Goal: Task Accomplishment & Management: Manage account settings

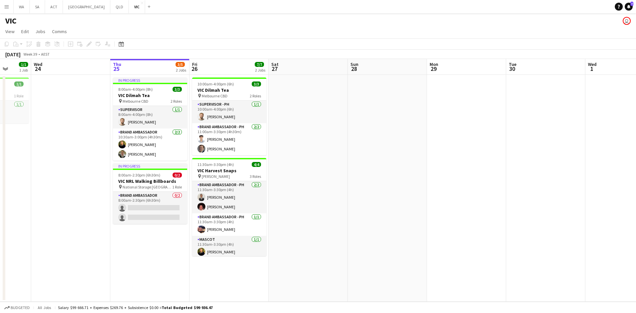
scroll to position [0, 205]
drag, startPoint x: 65, startPoint y: 204, endPoint x: 97, endPoint y: 200, distance: 32.4
click at [97, 200] on app-calendar-viewport "Sun 21 Mon 22 Tue 23 1/1 1 Job Wed 24 Thu 25 3/5 2 Jobs Fri 26 7/7 2 Jobs Sat 2…" at bounding box center [318, 180] width 636 height 243
click at [139, 181] on h3 "VIC NRL Walking Billboards" at bounding box center [151, 181] width 74 height 6
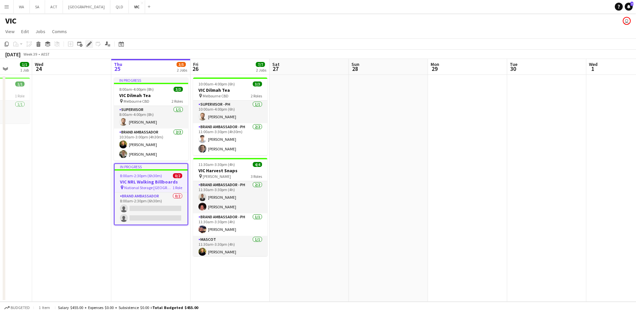
click at [91, 46] on icon "Edit" at bounding box center [88, 43] width 5 height 5
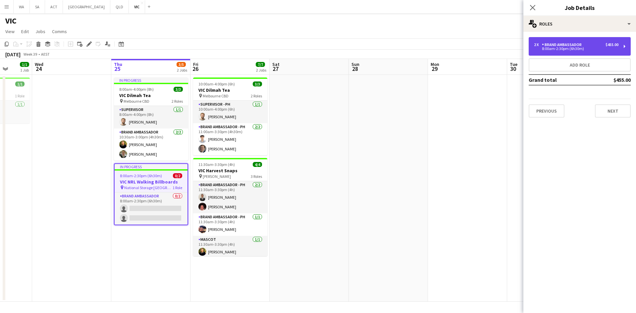
click at [557, 48] on div "8:00am-2:30pm (6h30m)" at bounding box center [576, 48] width 84 height 3
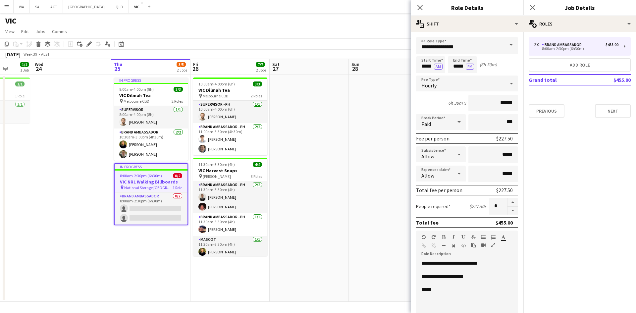
click at [445, 85] on div "Hourly" at bounding box center [460, 83] width 89 height 16
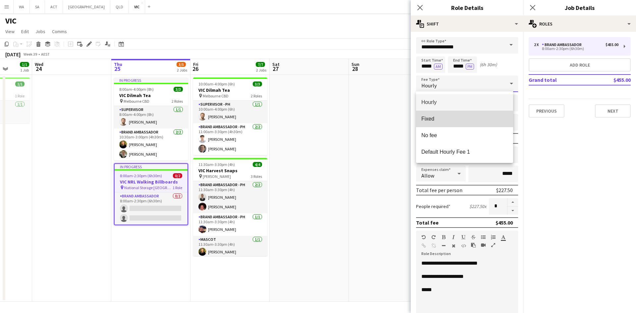
click at [441, 124] on mat-option "Fixed" at bounding box center [464, 119] width 97 height 17
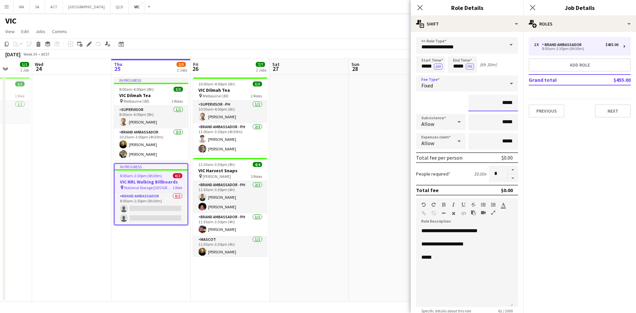
click at [500, 102] on input "*****" at bounding box center [493, 103] width 50 height 17
type input "**"
type input "******"
click at [445, 255] on div "*****" at bounding box center [464, 257] width 86 height 7
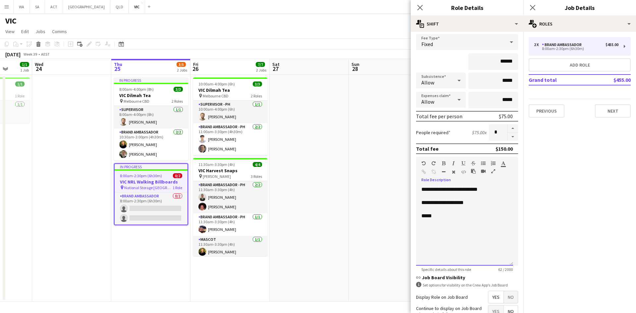
scroll to position [103, 0]
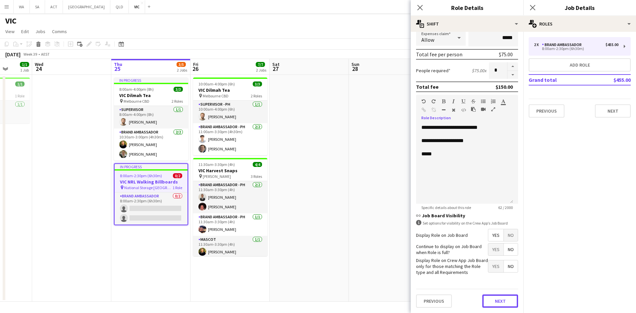
click at [497, 304] on button "Next" at bounding box center [500, 300] width 36 height 13
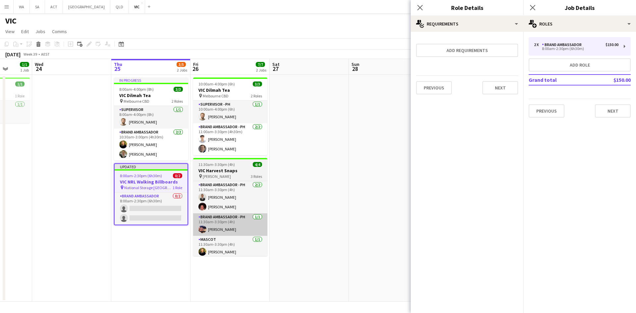
click at [215, 234] on app-card-role "Brand Ambassador - PH 1/1 11:30am-3:30pm (4h) Zulay Ayala" at bounding box center [230, 224] width 74 height 23
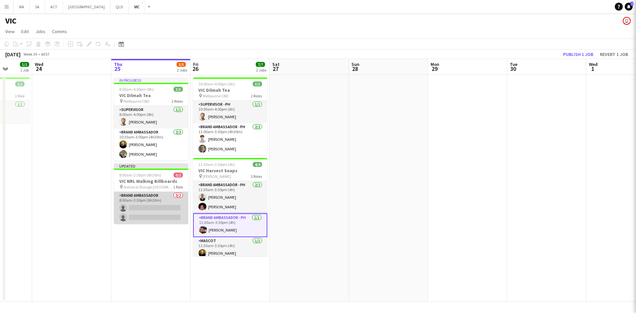
click at [152, 203] on app-card-role "Brand Ambassador 0/2 8:00am-2:30pm (6h30m) single-neutral-actions single-neutra…" at bounding box center [151, 208] width 74 height 32
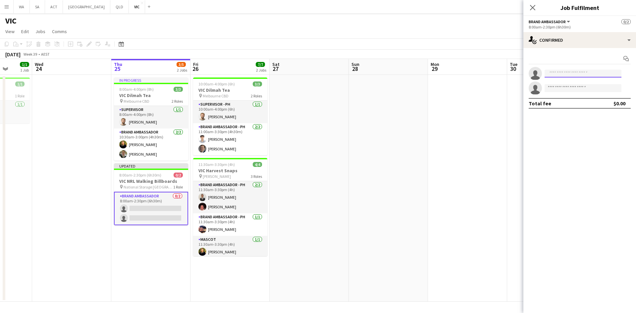
click at [570, 76] on input at bounding box center [582, 74] width 77 height 8
type input "******"
click at [563, 83] on span "Tanmay Gupta" at bounding box center [569, 83] width 38 height 6
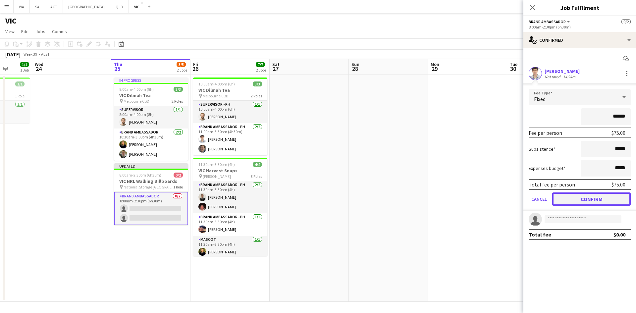
click at [600, 205] on button "Confirm" at bounding box center [591, 198] width 78 height 13
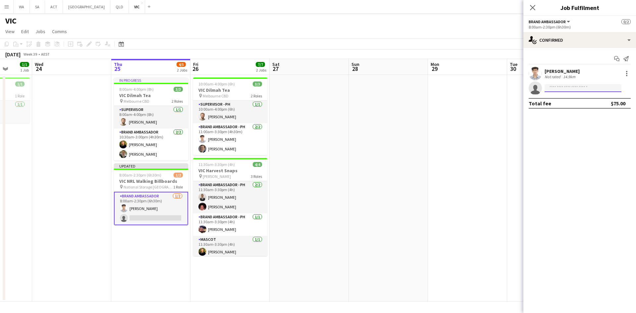
click at [569, 89] on input at bounding box center [582, 88] width 77 height 8
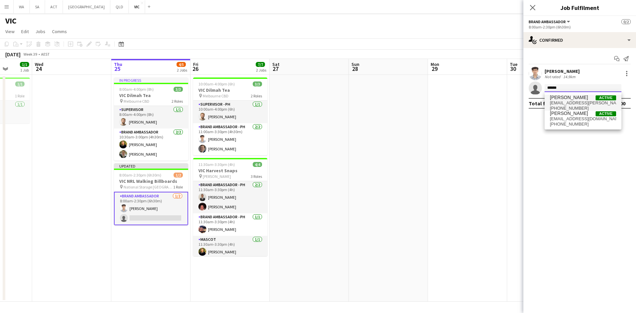
type input "******"
click at [560, 98] on span "Evelyn Castillo Morales" at bounding box center [569, 98] width 38 height 6
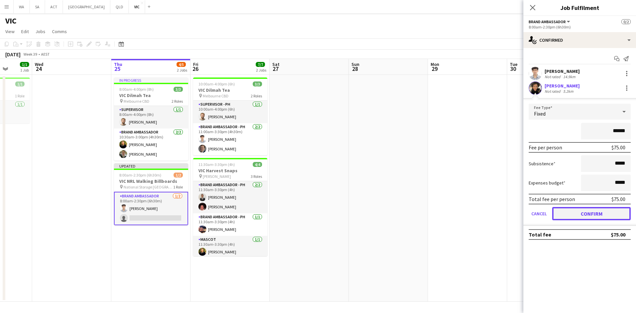
click at [576, 214] on button "Confirm" at bounding box center [591, 213] width 78 height 13
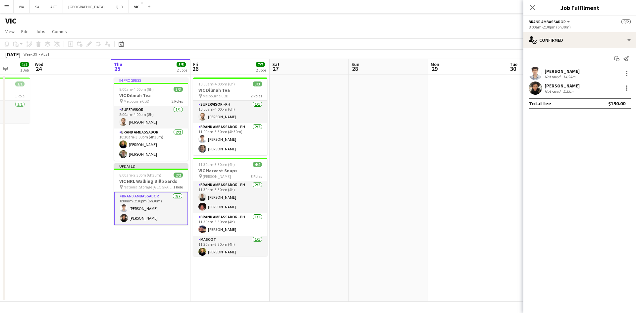
click at [334, 145] on app-date-cell at bounding box center [309, 188] width 79 height 227
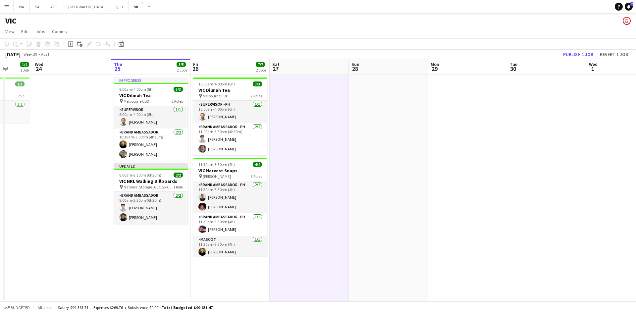
click at [576, 49] on app-toolbar "Copy Paste Paste Ctrl+V Paste with crew Ctrl+Shift+V Paste linked Job Delete Gr…" at bounding box center [318, 43] width 636 height 11
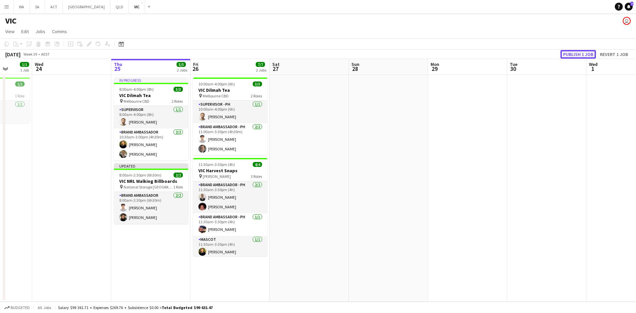
click at [576, 58] on button "Publish 1 job" at bounding box center [577, 54] width 35 height 9
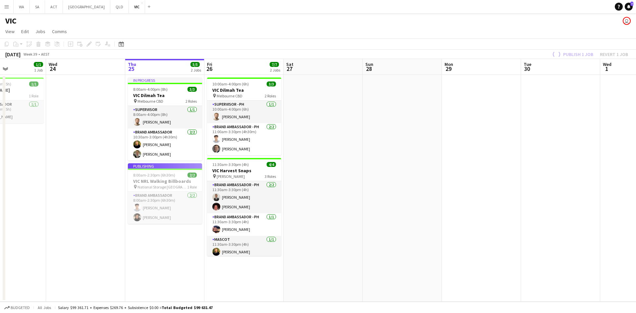
scroll to position [0, 178]
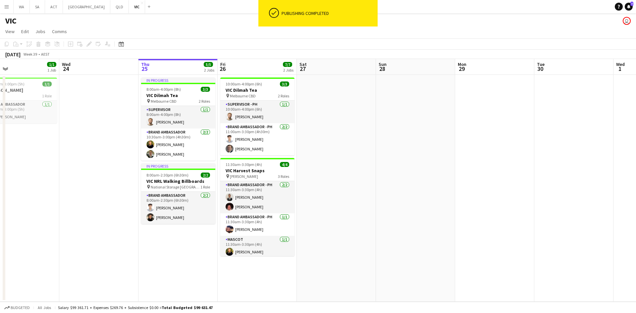
drag, startPoint x: 126, startPoint y: 223, endPoint x: 153, endPoint y: 227, distance: 27.1
click at [153, 227] on app-calendar-viewport "Sun 21 Mon 22 Tue 23 1/1 1 Job Wed 24 Thu 25 5/5 2 Jobs Fri 26 7/7 2 Jobs Sat 2…" at bounding box center [318, 180] width 636 height 243
click at [247, 68] on app-board-header-date "Fri 26 7/7 2 Jobs" at bounding box center [257, 67] width 79 height 16
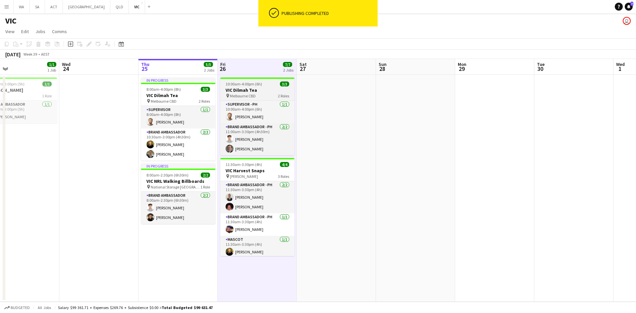
click at [247, 82] on span "10:00am-4:00pm (6h)" at bounding box center [243, 83] width 36 height 5
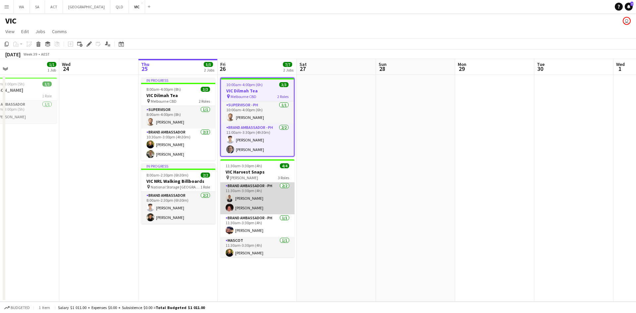
scroll to position [0, 0]
